Goal: Information Seeking & Learning: Learn about a topic

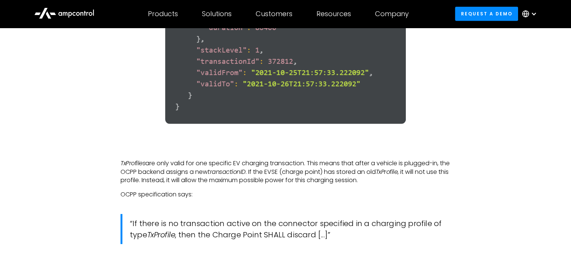
scroll to position [2350, 0]
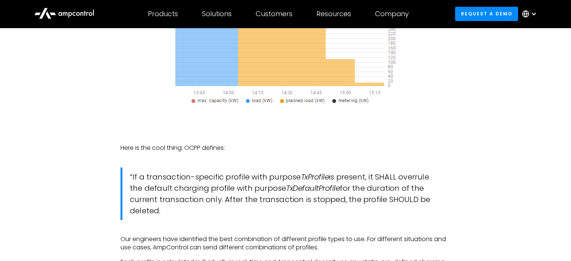
scroll to position [2688, 0]
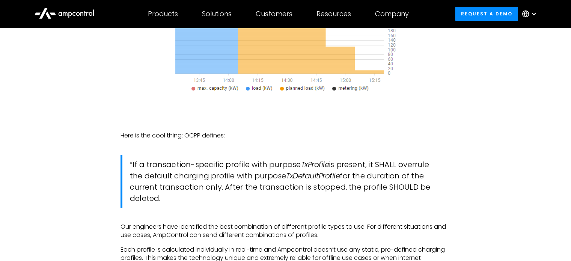
drag, startPoint x: 222, startPoint y: 203, endPoint x: 267, endPoint y: 210, distance: 45.6
click at [267, 208] on blockquote "“If a transaction-specific profile with purpose TxProfile is present, it SHALL …" at bounding box center [286, 181] width 330 height 53
click at [201, 208] on blockquote "“If a transaction-specific profile with purpose TxProfile is present, it SHALL …" at bounding box center [286, 181] width 330 height 53
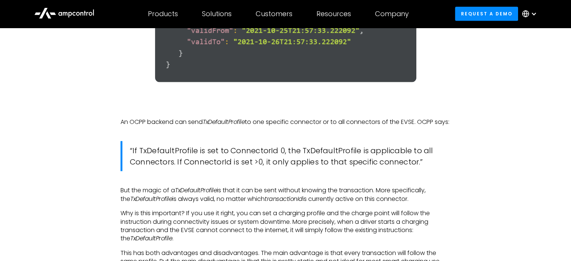
scroll to position [2356, 0]
